Goal: Task Accomplishment & Management: Use online tool/utility

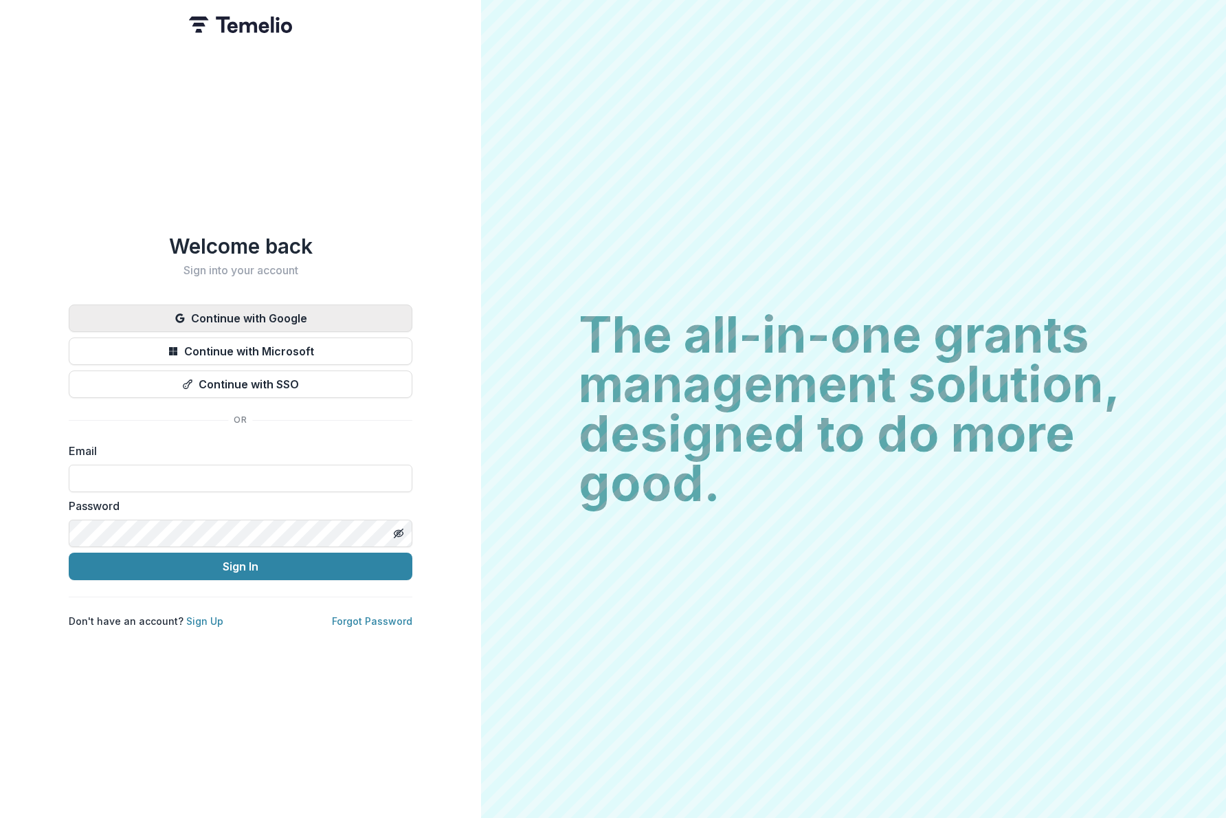
click at [211, 320] on button "Continue with Google" at bounding box center [241, 317] width 344 height 27
